Goal: Task Accomplishment & Management: Use online tool/utility

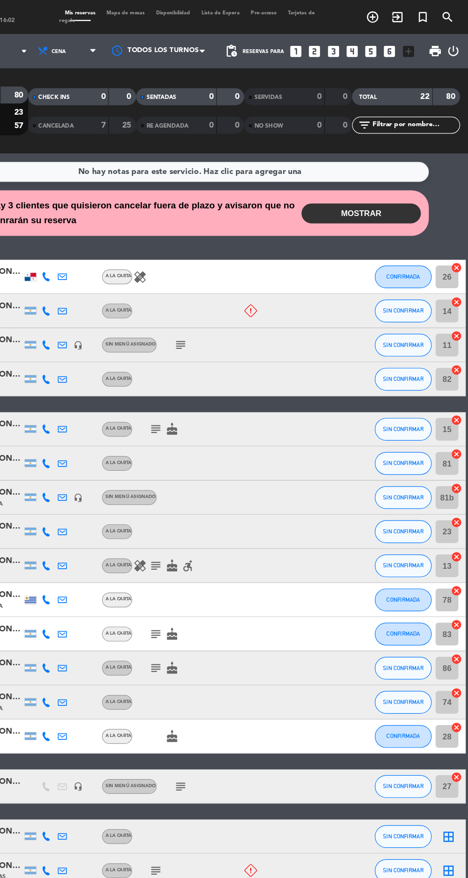
scroll to position [22, 0]
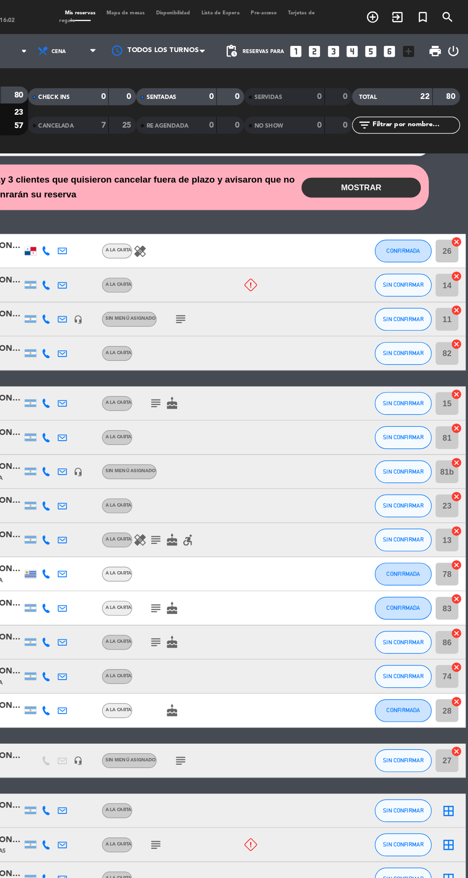
click at [386, 152] on button "MOSTRAR" at bounding box center [378, 157] width 100 height 17
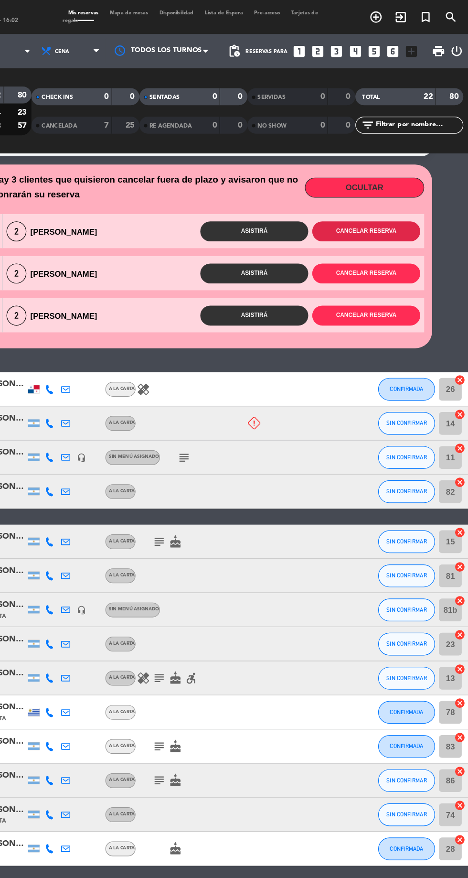
click at [389, 189] on button "Cancelar reserva" at bounding box center [379, 194] width 91 height 17
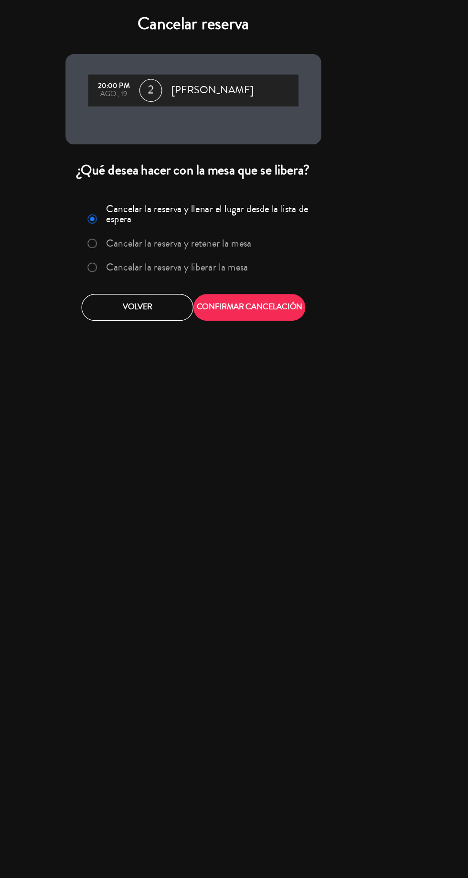
click at [236, 225] on label "Cancelar la reserva y liberar la mesa" at bounding box center [221, 224] width 120 height 9
click at [308, 247] on button "CONFIRMAR CANCELACIÓN" at bounding box center [281, 258] width 94 height 22
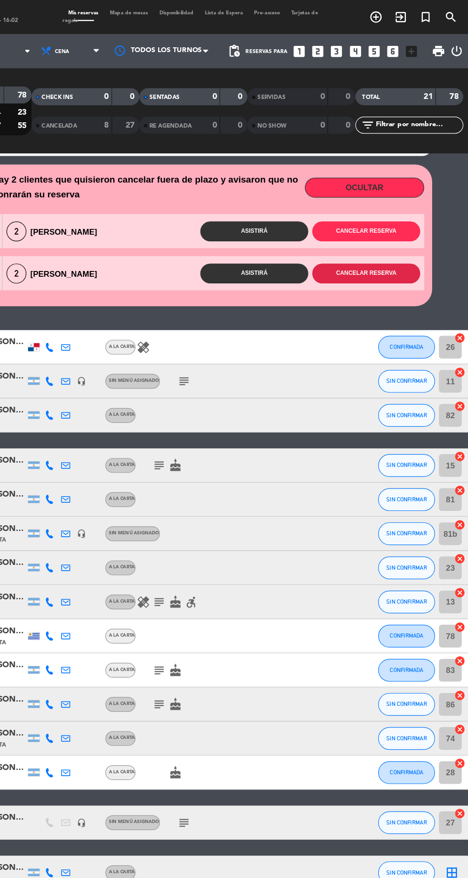
click at [381, 225] on button "Cancelar reserva" at bounding box center [379, 229] width 91 height 17
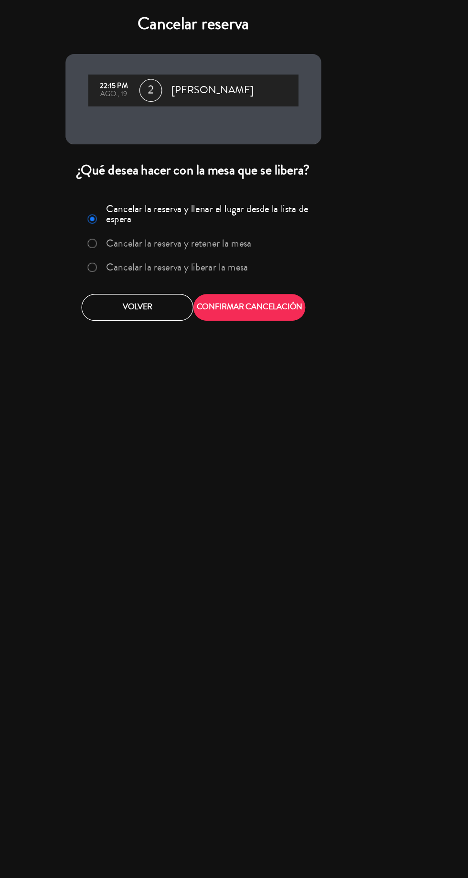
click at [241, 224] on label "Cancelar la reserva y liberar la mesa" at bounding box center [221, 224] width 120 height 9
click at [309, 260] on button "CONFIRMAR CANCELACIÓN" at bounding box center [281, 258] width 94 height 22
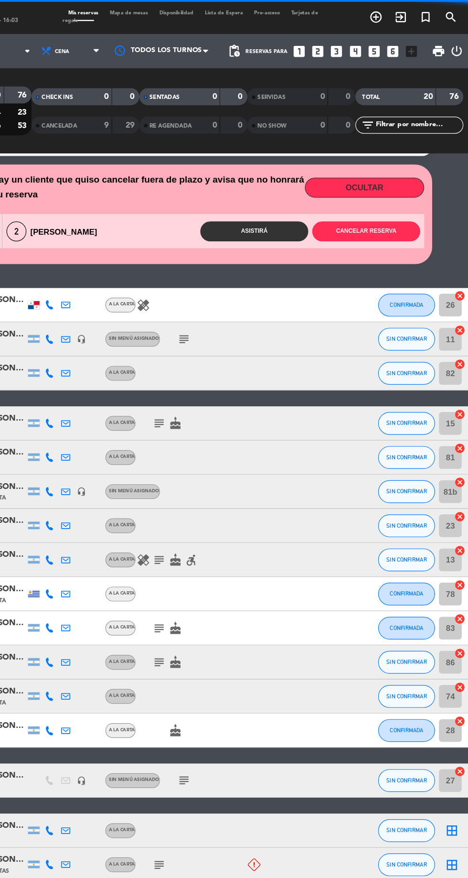
scroll to position [0, 0]
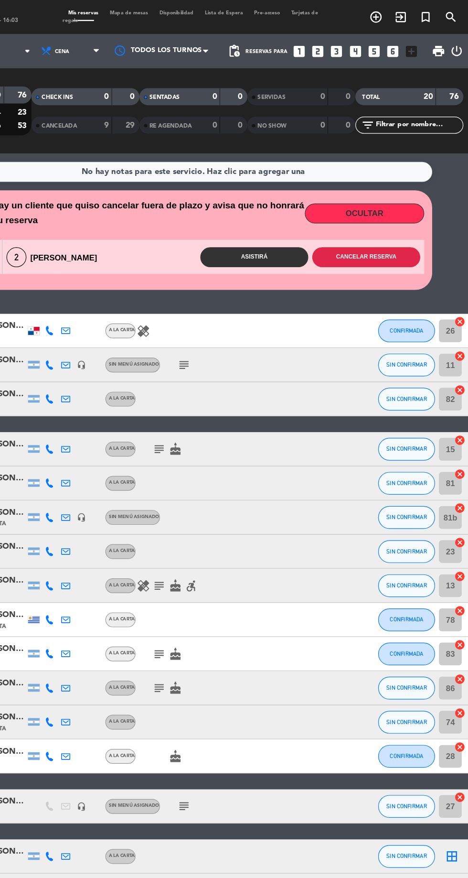
click at [375, 215] on button "Cancelar reserva" at bounding box center [379, 216] width 91 height 17
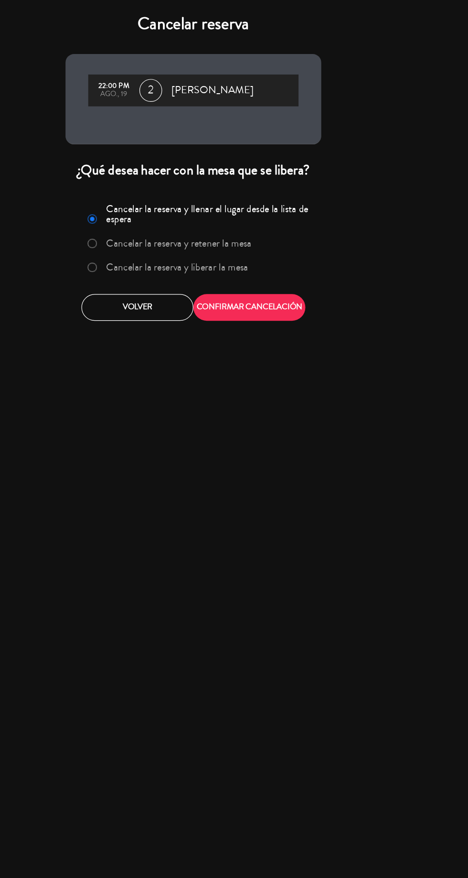
click at [250, 222] on label "Cancelar la reserva y liberar la mesa" at bounding box center [221, 224] width 120 height 9
click at [311, 256] on button "CONFIRMAR CANCELACIÓN" at bounding box center [281, 258] width 94 height 22
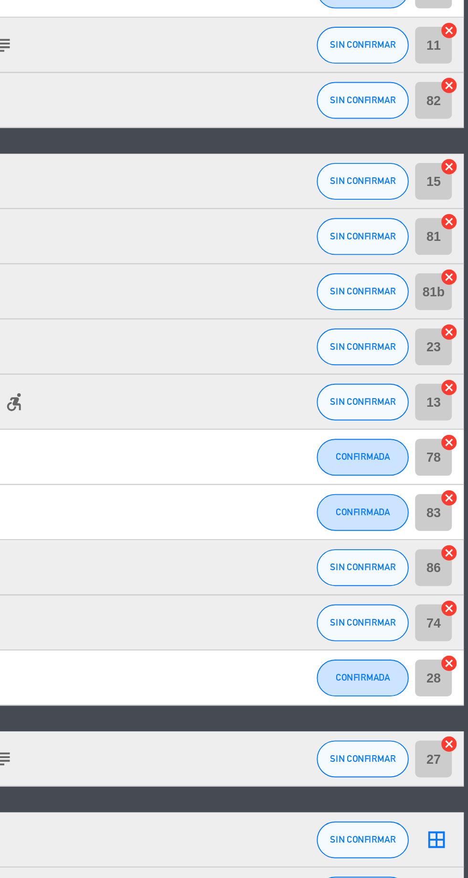
click at [459, 365] on icon "cancel" at bounding box center [459, 365] width 10 height 10
click at [455, 372] on icon "border_all" at bounding box center [451, 372] width 11 height 11
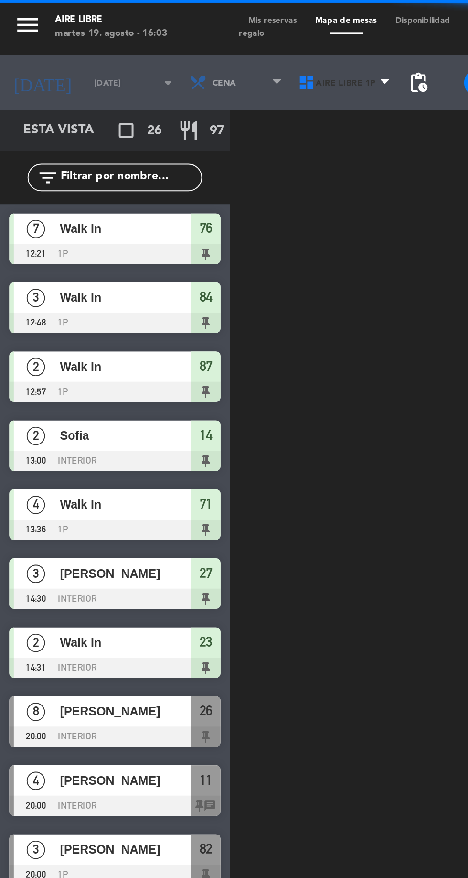
click at [176, 46] on span "Aire Libre 1P" at bounding box center [180, 43] width 56 height 21
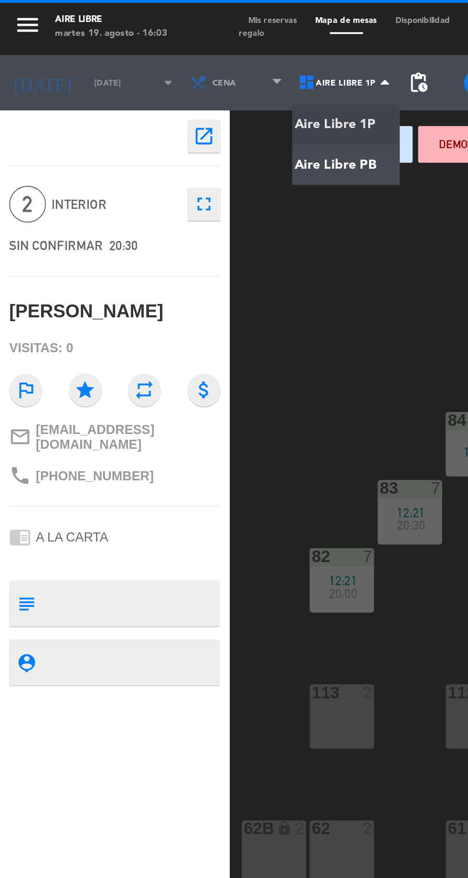
click at [176, 84] on ng-component "menu Aire Libre [DATE] 19. agosto - 16:03 Mis reservas Mapa de mesas Disponibil…" at bounding box center [234, 470] width 468 height 940
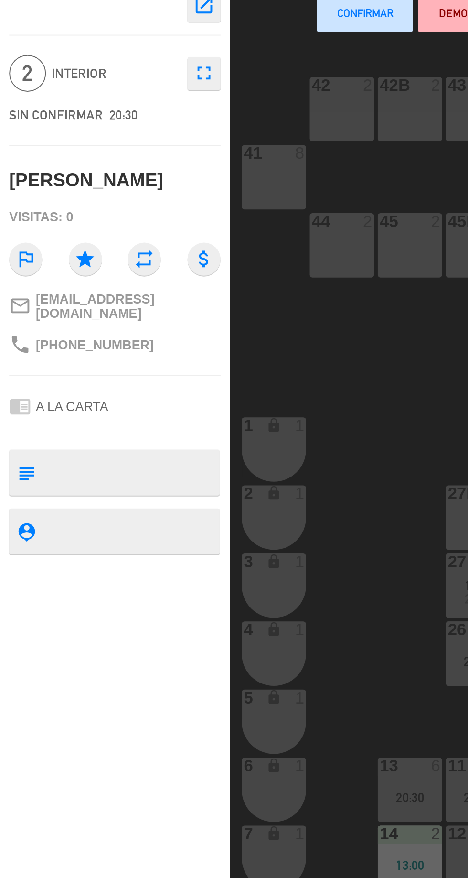
click at [220, 519] on div "13:00" at bounding box center [212, 517] width 33 height 7
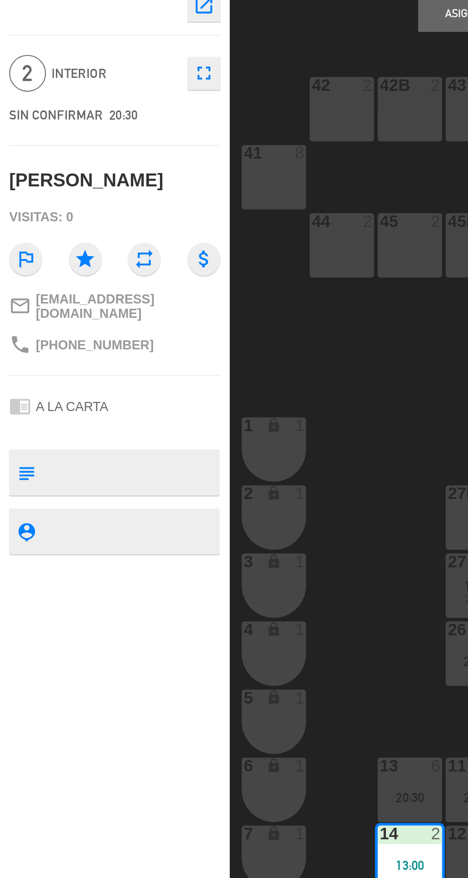
click at [235, 75] on button "Asignar" at bounding box center [243, 74] width 50 height 19
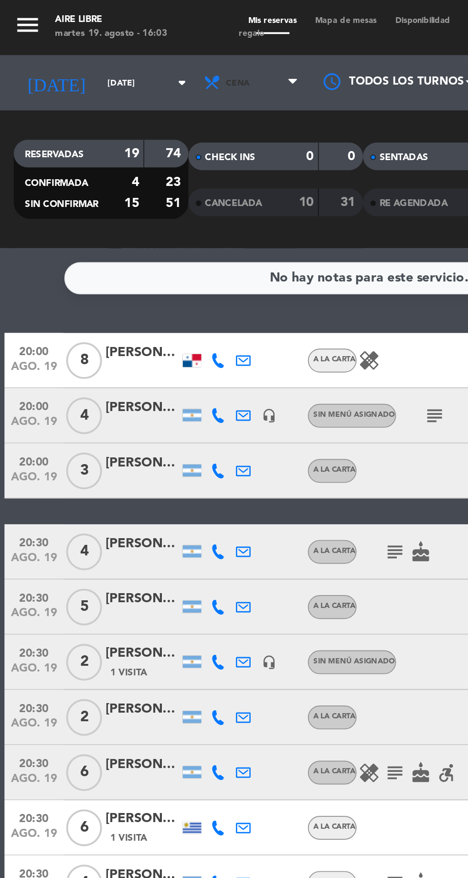
click at [119, 46] on span "Cena" at bounding box center [131, 43] width 57 height 21
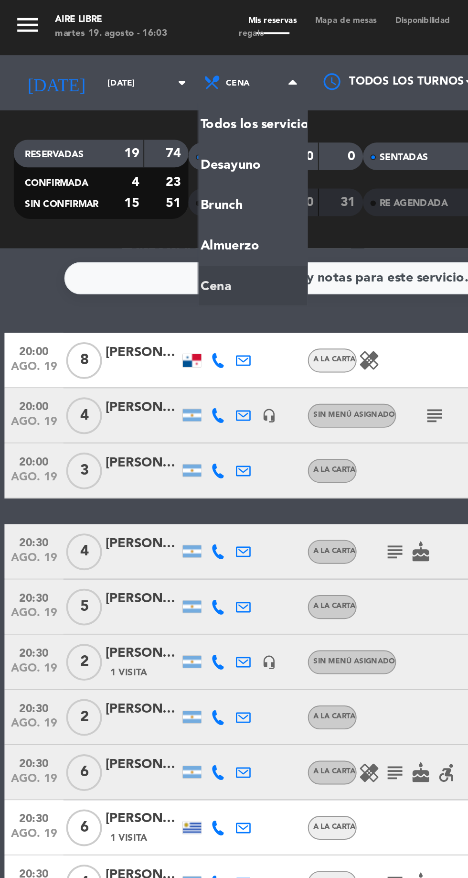
click at [111, 111] on div "menu Aire Libre [DATE] 19. agosto - 16:03 Mis reservas Mapa de mesas Disponibil…" at bounding box center [234, 64] width 468 height 129
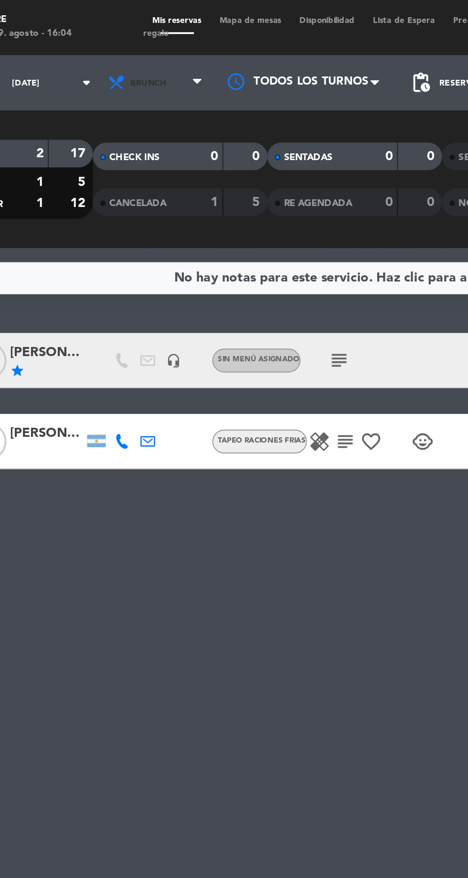
click at [118, 44] on span "Brunch" at bounding box center [127, 43] width 19 height 5
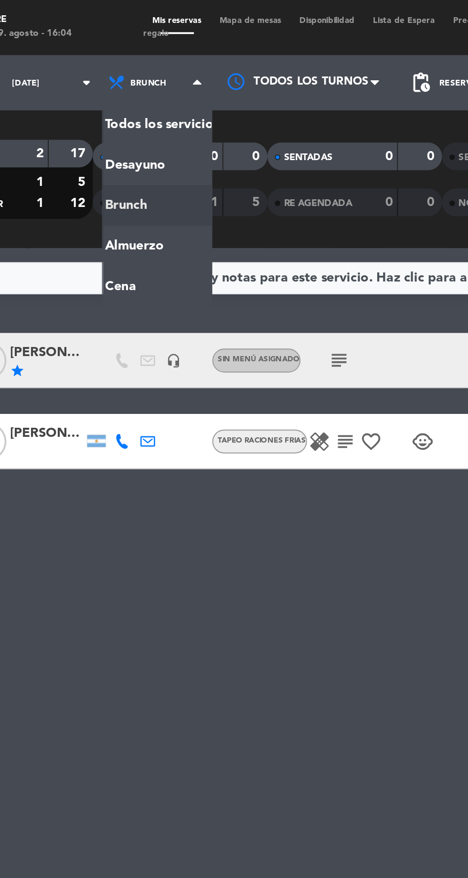
click at [115, 151] on ng-component "menu Aire Libre [DATE] 19. agosto - 16:04 Mis reservas Mapa de mesas Disponibil…" at bounding box center [234, 439] width 468 height 878
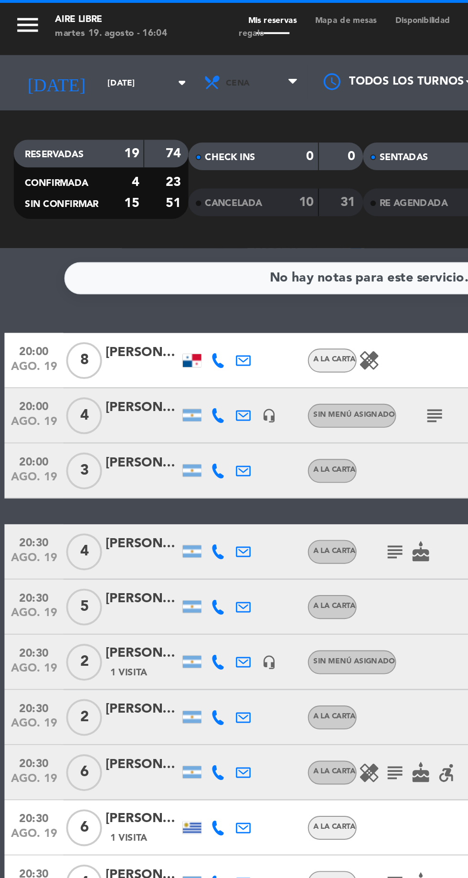
click at [112, 46] on span "Cena" at bounding box center [131, 43] width 57 height 21
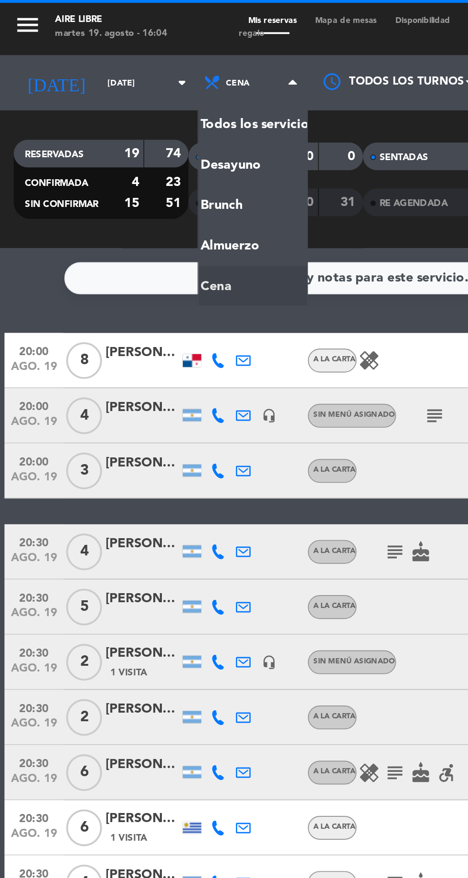
click at [119, 109] on div "menu Aire Libre [DATE] 19. agosto - 16:04 Mis reservas Mapa de mesas Disponibil…" at bounding box center [234, 64] width 468 height 129
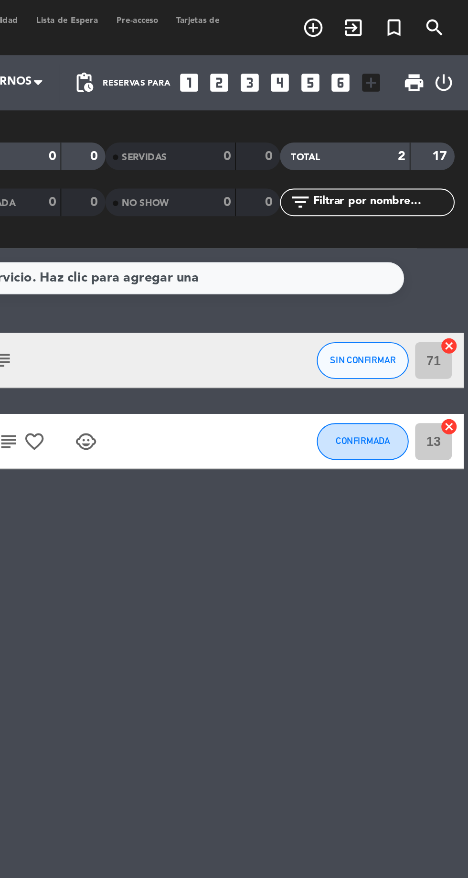
click at [462, 220] on icon "cancel" at bounding box center [459, 222] width 10 height 10
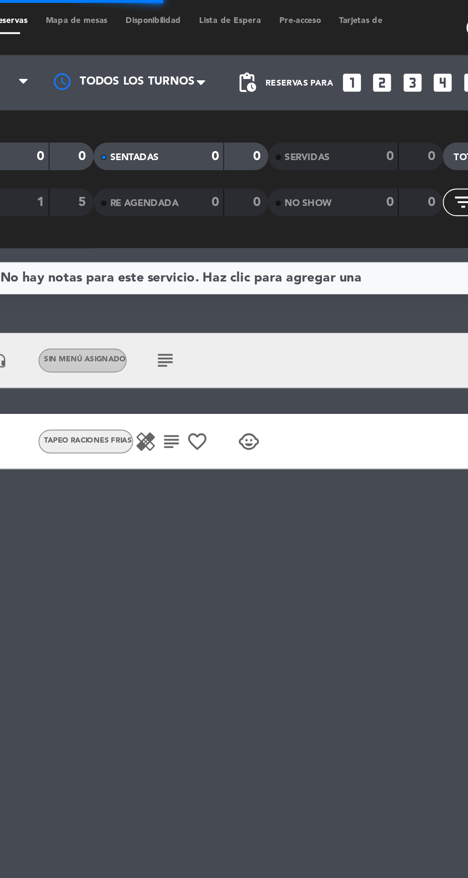
click at [238, 232] on icon "favorite_border" at bounding box center [242, 229] width 11 height 11
click at [224, 232] on icon "subject" at bounding box center [229, 229] width 11 height 11
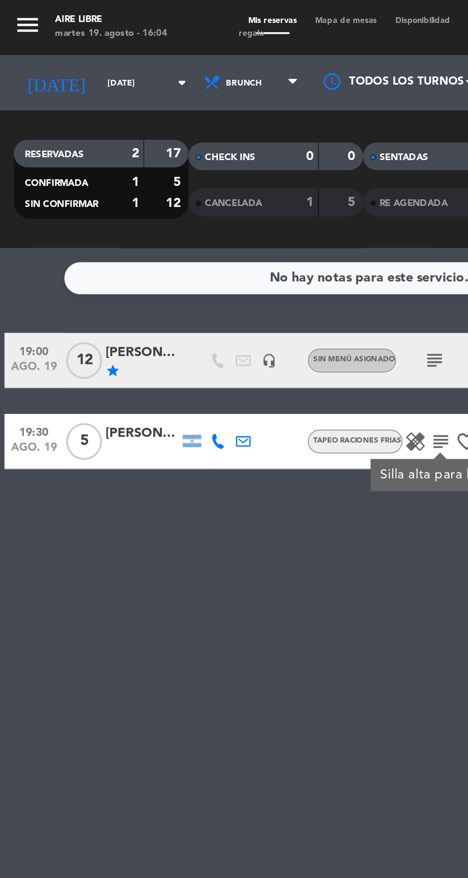
click at [156, 333] on div "No hay notas para este servicio. Haz clic para agregar una 19:00 [DATE] [PERSON…" at bounding box center [234, 503] width 468 height 749
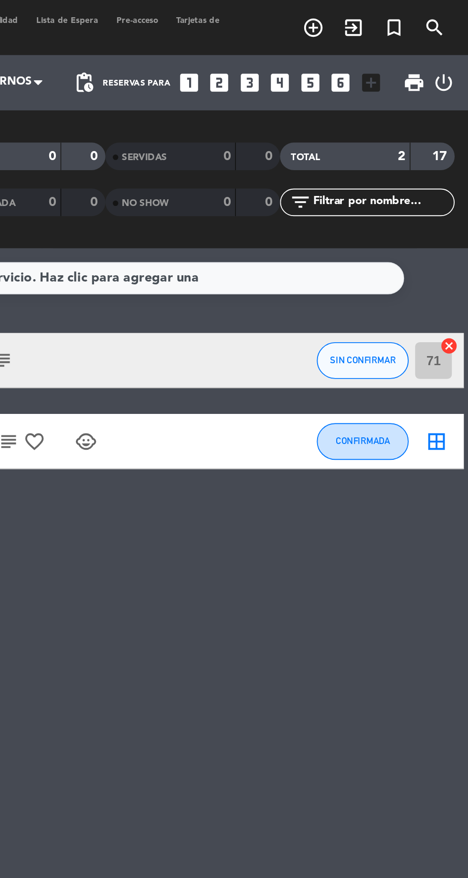
click at [455, 225] on icon "border_all" at bounding box center [451, 229] width 11 height 11
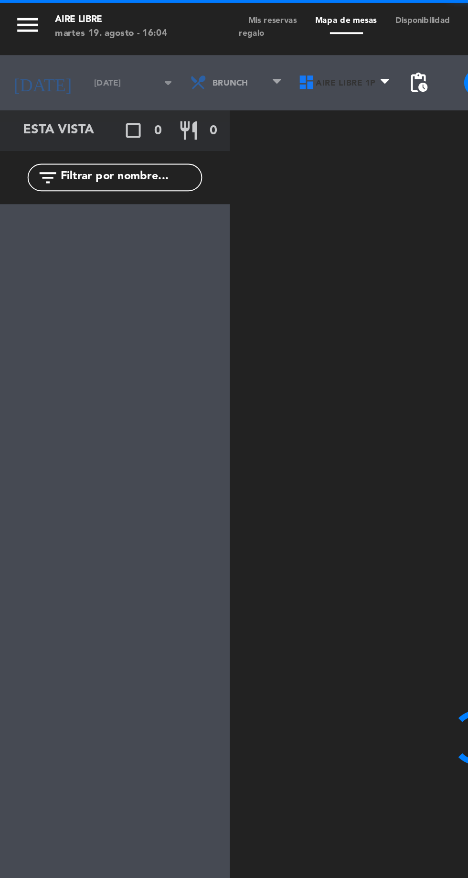
click at [169, 50] on span "Aire Libre 1P" at bounding box center [180, 43] width 56 height 21
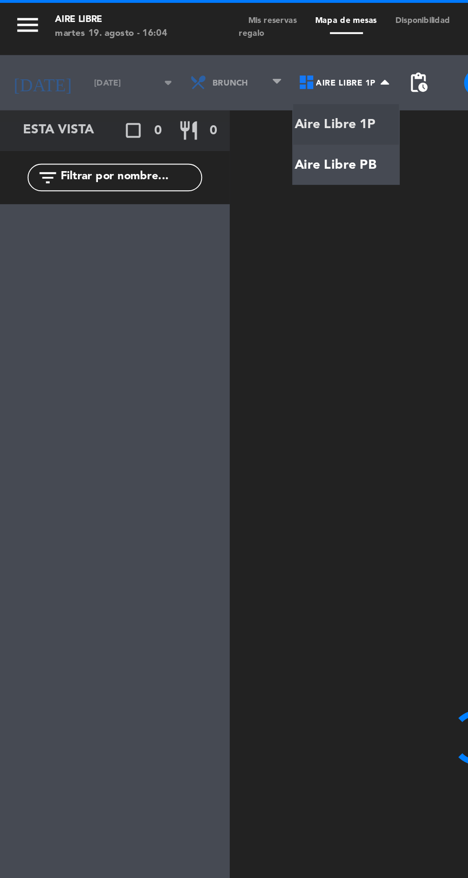
click at [176, 88] on ng-component "menu Aire Libre [DATE] 19. agosto - 16:04 Mis reservas Mapa de mesas Disponibil…" at bounding box center [234, 438] width 468 height 877
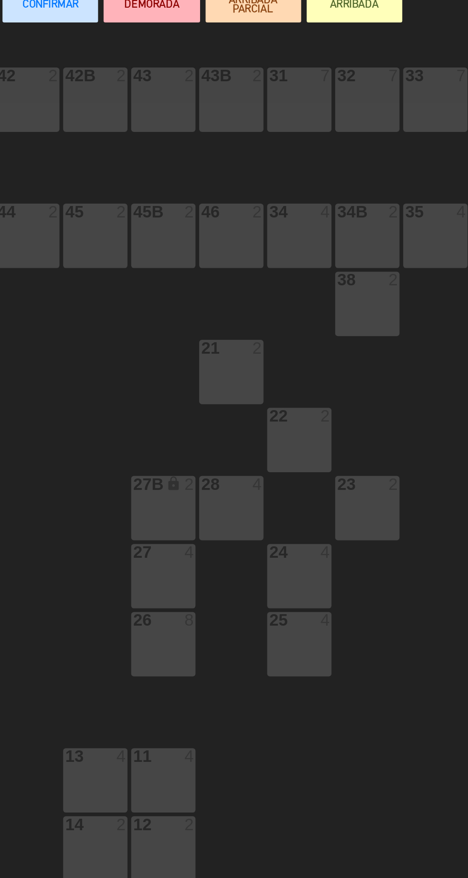
click at [287, 338] on div "28 4" at bounding box center [283, 336] width 33 height 33
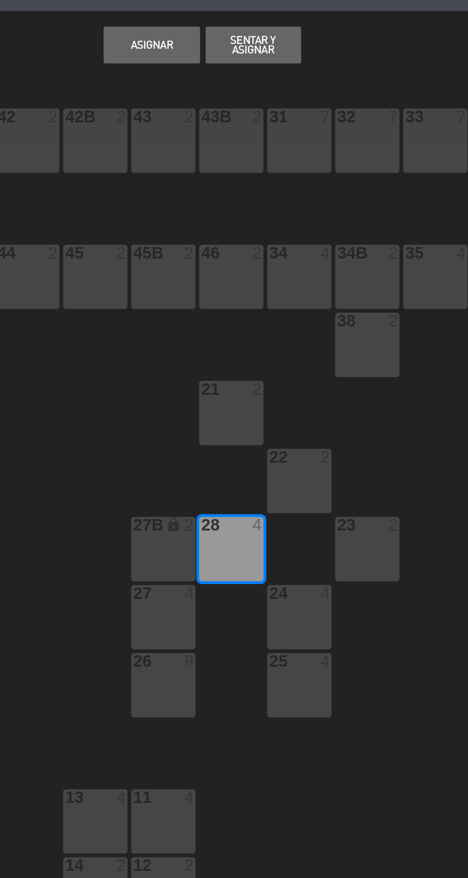
click at [238, 79] on button "Asignar" at bounding box center [243, 74] width 50 height 19
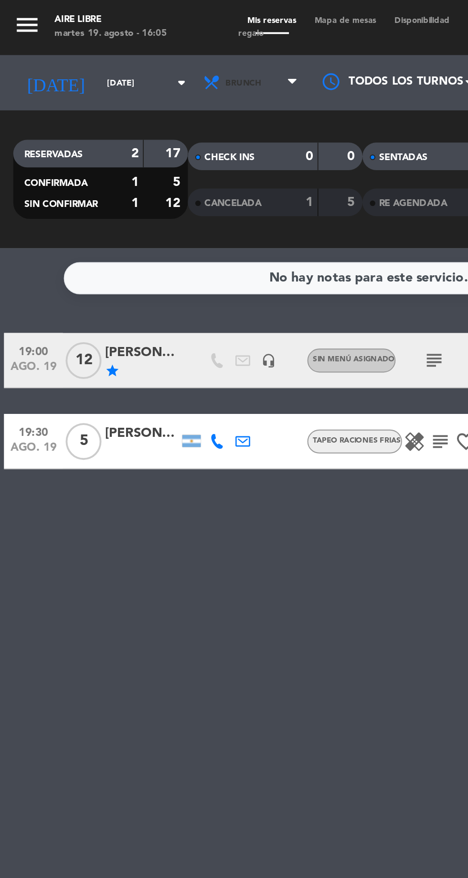
click at [114, 46] on span "Brunch" at bounding box center [131, 43] width 57 height 21
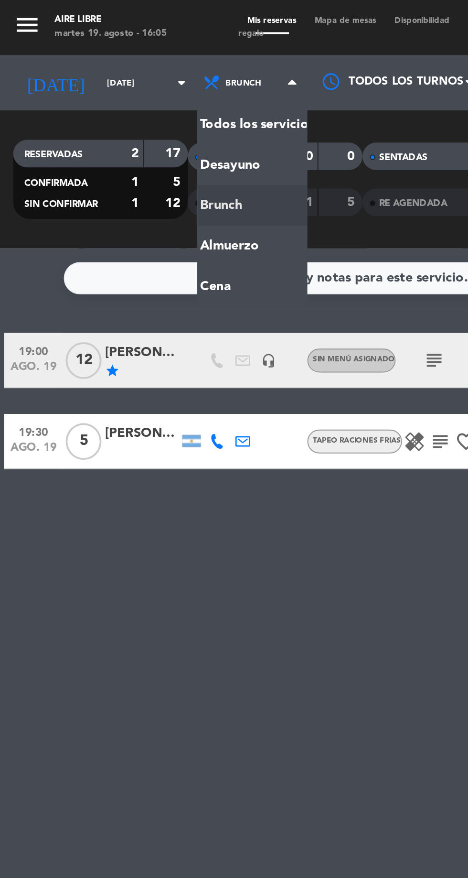
click at [108, 152] on ng-component "menu Aire Libre [DATE] 19. agosto - 16:05 Mis reservas Mapa de mesas Disponibil…" at bounding box center [234, 439] width 468 height 878
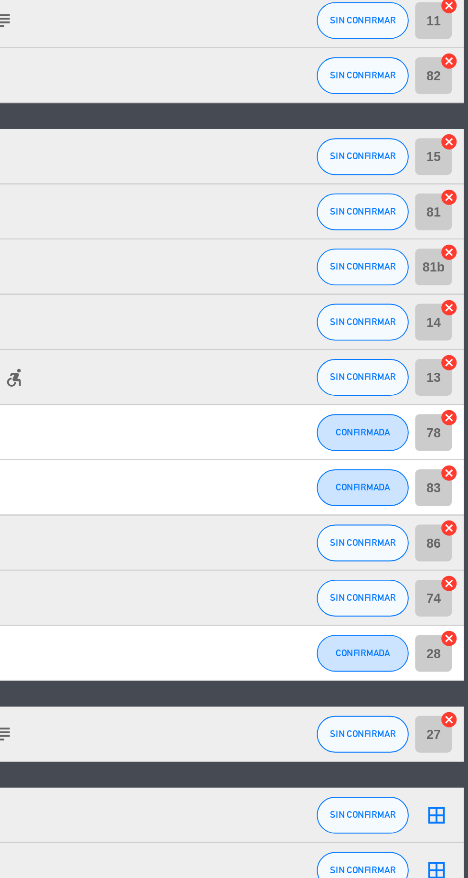
click at [460, 536] on icon "cancel" at bounding box center [459, 538] width 10 height 10
click at [461, 539] on icon "cancel" at bounding box center [459, 538] width 10 height 10
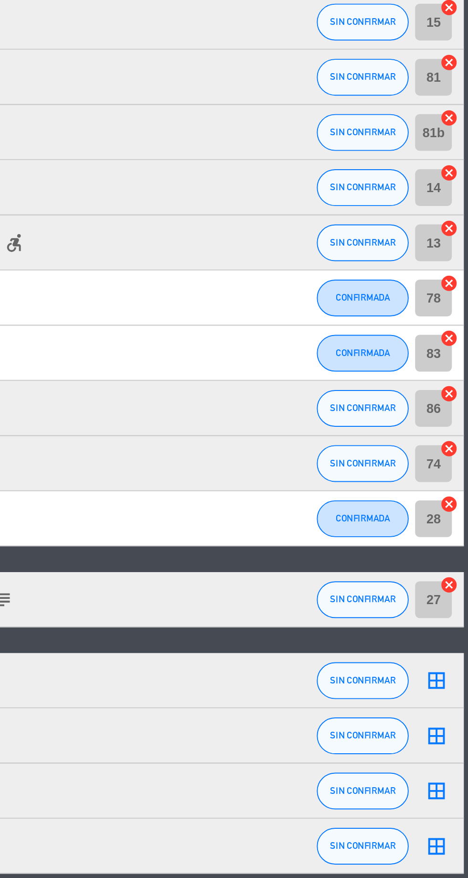
click at [461, 537] on icon "cancel" at bounding box center [459, 538] width 10 height 10
click at [459, 540] on icon "cancel" at bounding box center [459, 538] width 10 height 10
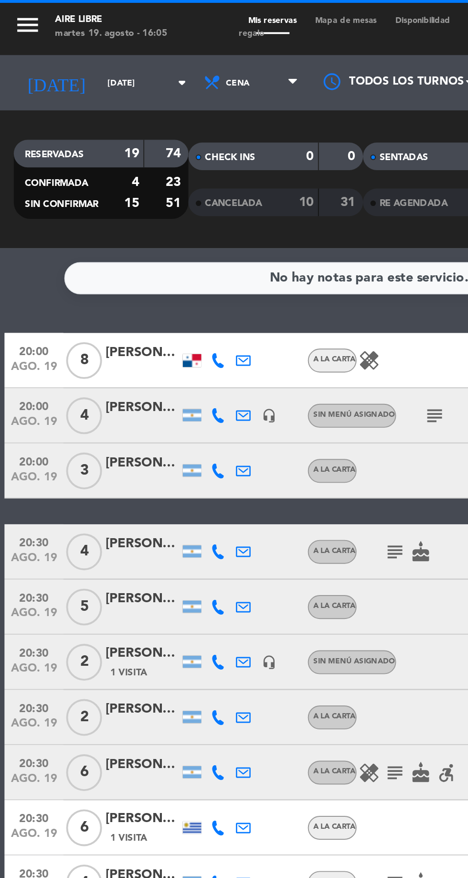
click at [182, 11] on span "Mapa de mesas" at bounding box center [180, 11] width 42 height 4
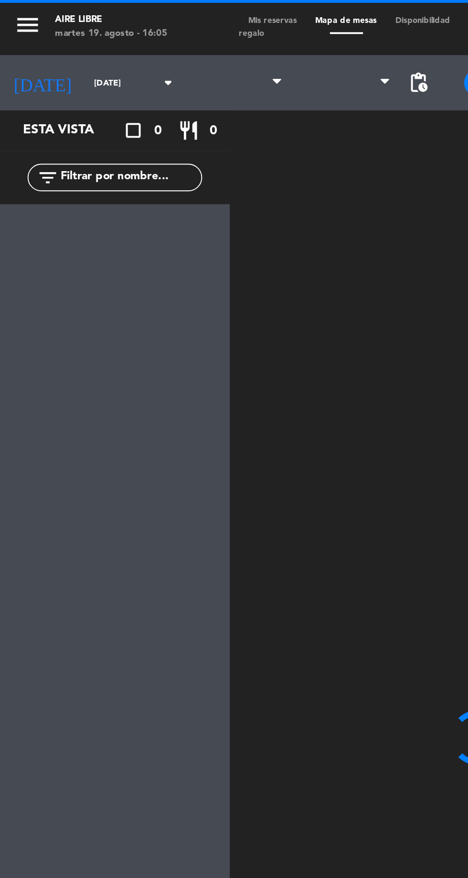
click at [171, 46] on span at bounding box center [180, 43] width 56 height 21
